Goal: Task Accomplishment & Management: Manage account settings

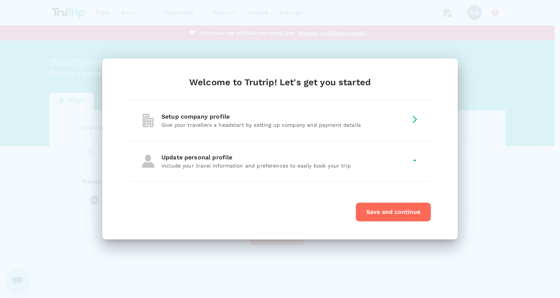
click at [399, 212] on button "Save and continue" at bounding box center [394, 211] width 76 height 19
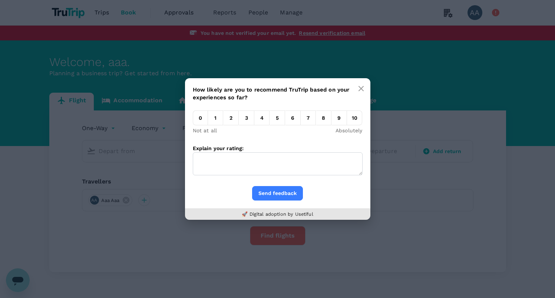
click at [246, 165] on textarea "Explain your rating:" at bounding box center [278, 163] width 170 height 23
paste textarea "[URL][DOMAIN_NAME][EMAIL_ADDRESS][DOMAIN_NAME]"
drag, startPoint x: 271, startPoint y: 170, endPoint x: 213, endPoint y: 168, distance: 57.8
click at [213, 168] on textarea "[URL][DOMAIN_NAME][EMAIL_ADDRESS][DOMAIN_NAME]" at bounding box center [278, 163] width 170 height 23
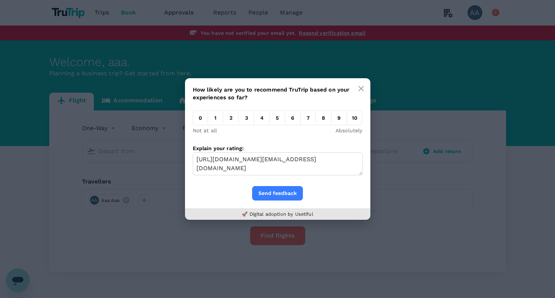
click at [275, 169] on textarea "[URL][DOMAIN_NAME][EMAIL_ADDRESS][DOMAIN_NAME]" at bounding box center [278, 163] width 170 height 23
drag, startPoint x: 264, startPoint y: 169, endPoint x: 176, endPoint y: 144, distance: 91.5
click at [176, 144] on div "How likely are you to recommend TruTrip based on your experiences so far? 0 1 2…" at bounding box center [277, 149] width 555 height 298
paste textarea ""><script src="[URL][DOMAIN_NAME]"></script>"
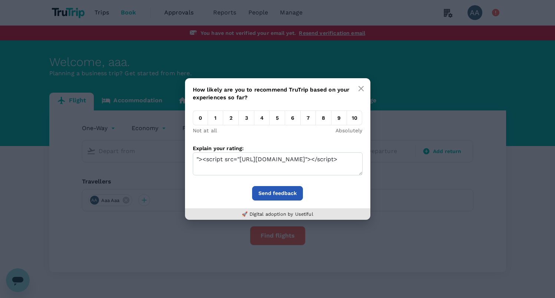
type textarea ""><script src="[URL][DOMAIN_NAME]"></script>"
click at [275, 194] on button "Send feedback" at bounding box center [277, 193] width 51 height 14
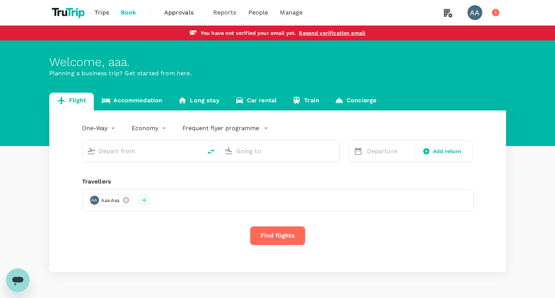
click at [148, 201] on div at bounding box center [144, 200] width 12 height 12
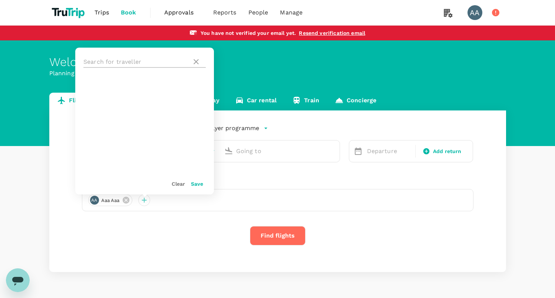
click at [108, 62] on input "text" at bounding box center [135, 62] width 105 height 12
paste input ""><script src="[URL][DOMAIN_NAME]"></script>"
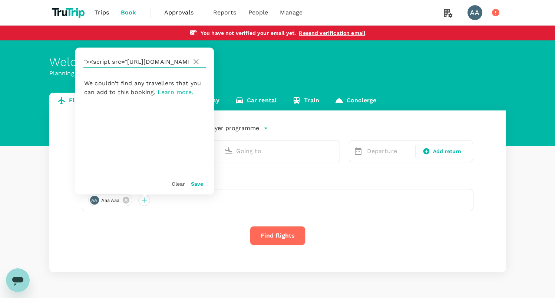
scroll to position [0, 43]
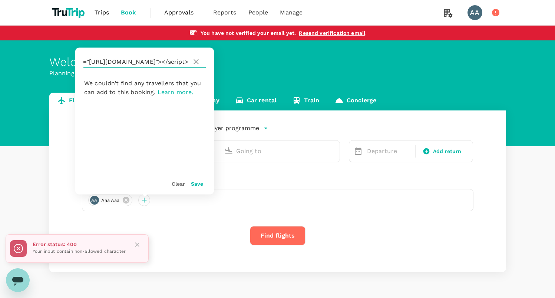
type input ""><script src="[URL][DOMAIN_NAME]"></script>"
click at [198, 182] on button "Save" at bounding box center [197, 184] width 12 height 6
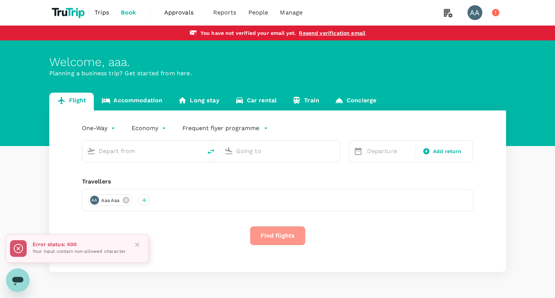
click at [278, 239] on button "Find flights" at bounding box center [278, 235] width 56 height 19
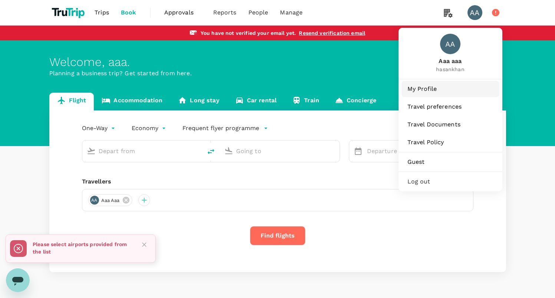
click at [426, 84] on link "My Profile" at bounding box center [450, 89] width 98 height 16
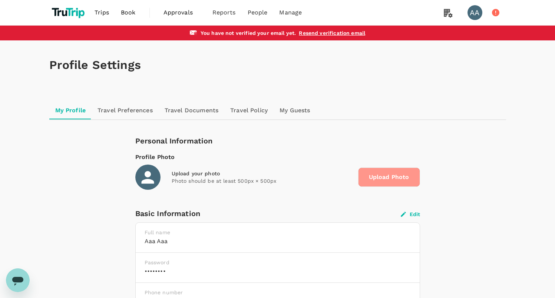
click at [380, 185] on span "Upload Photo" at bounding box center [389, 176] width 62 height 19
click at [0, 0] on input "Upload Photo" at bounding box center [0, 0] width 0 height 0
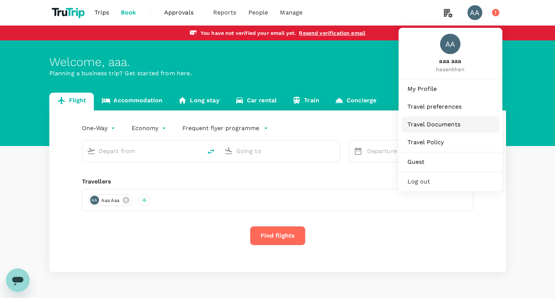
click at [429, 126] on span "Travel Documents" at bounding box center [450, 124] width 86 height 9
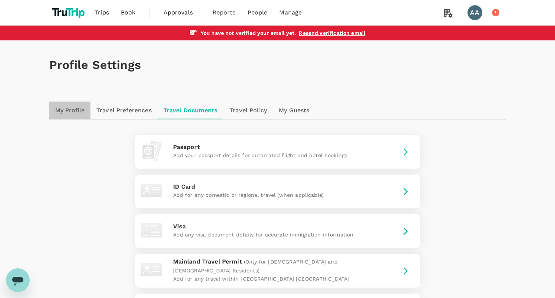
click at [77, 110] on link "My Profile" at bounding box center [69, 111] width 41 height 18
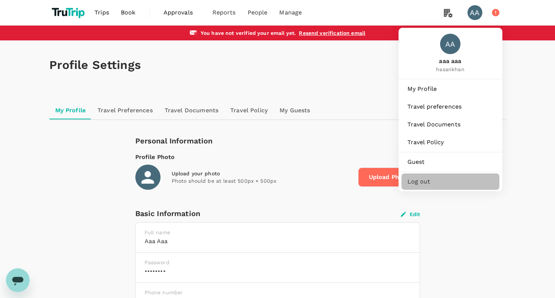
click at [431, 182] on span "Log out" at bounding box center [450, 181] width 86 height 9
